Goal: Find specific page/section: Find specific page/section

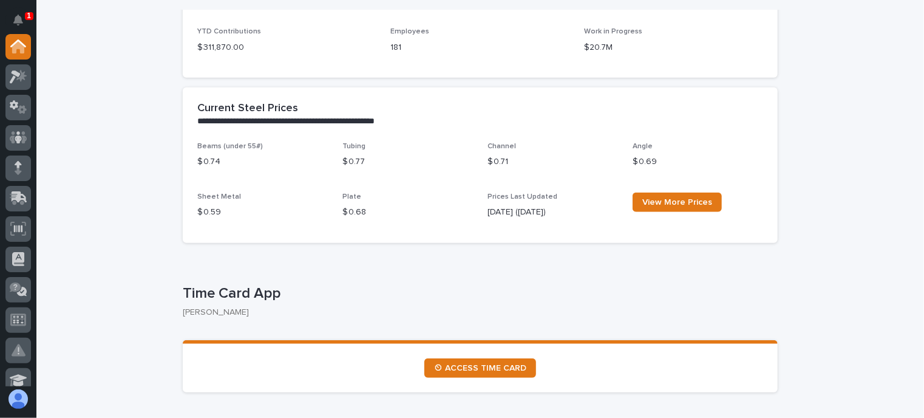
scroll to position [486, 0]
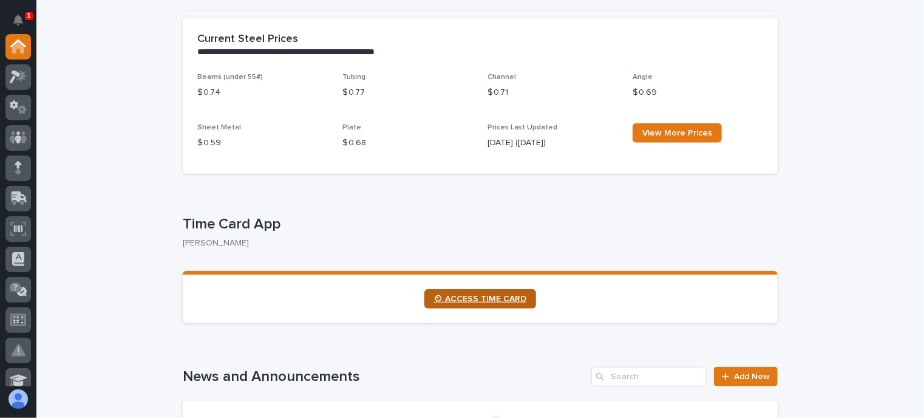
click at [473, 300] on span "⏲ ACCESS TIME CARD" at bounding box center [480, 298] width 92 height 8
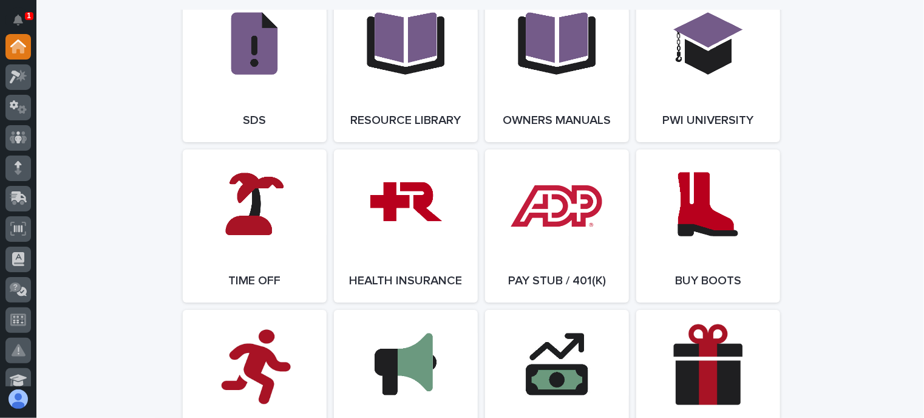
scroll to position [2306, 0]
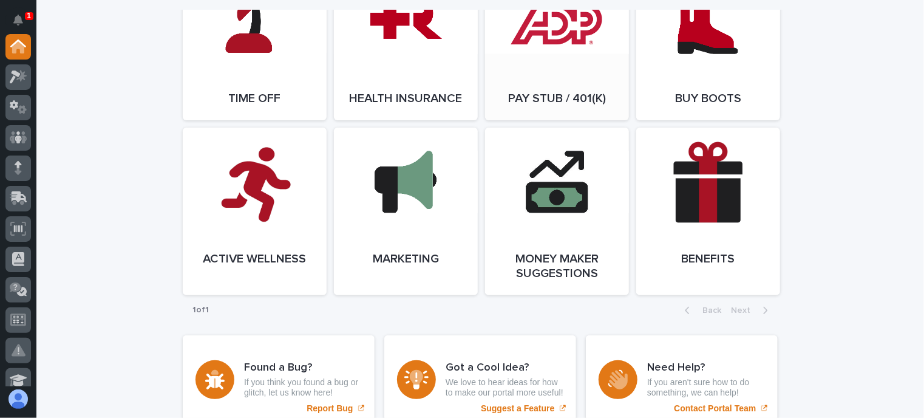
click at [532, 69] on link "Open Link" at bounding box center [557, 43] width 144 height 153
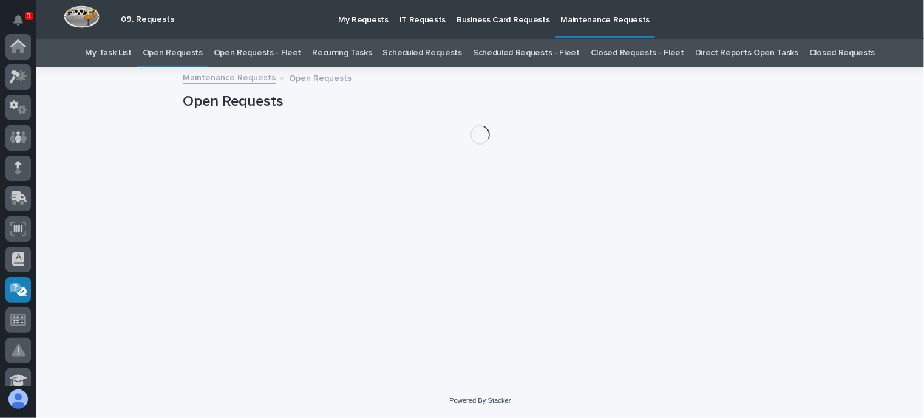
scroll to position [243, 0]
click at [277, 52] on link "Open Requests - Fleet" at bounding box center [258, 53] width 88 height 29
